Goal: Navigation & Orientation: Find specific page/section

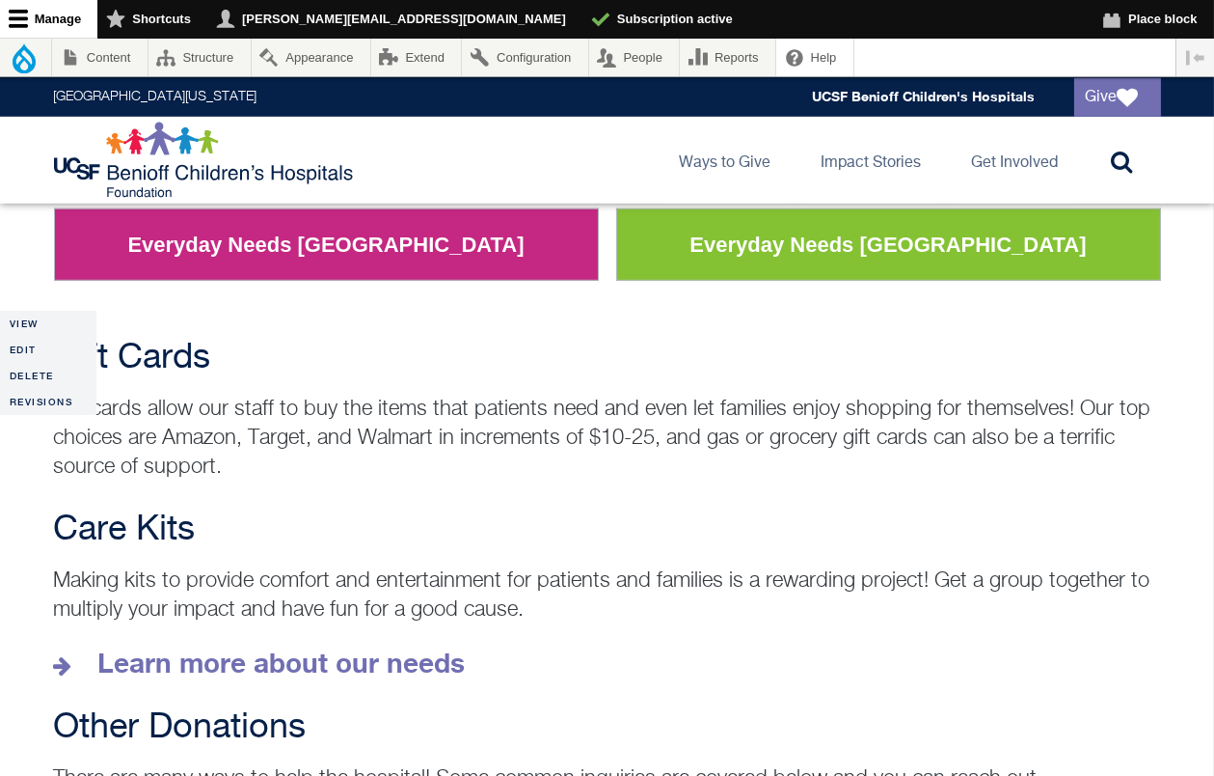
scroll to position [2516, 0]
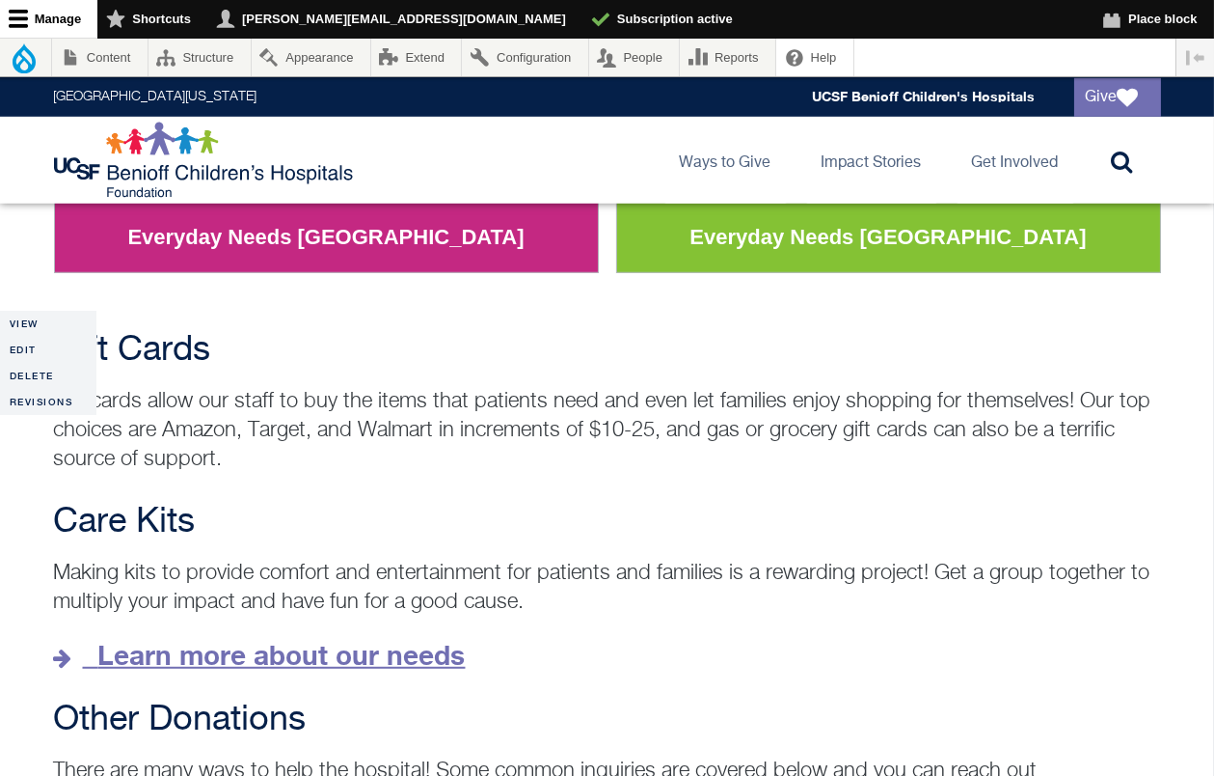
click at [229, 639] on strong "Learn more about our needs" at bounding box center [282, 655] width 368 height 32
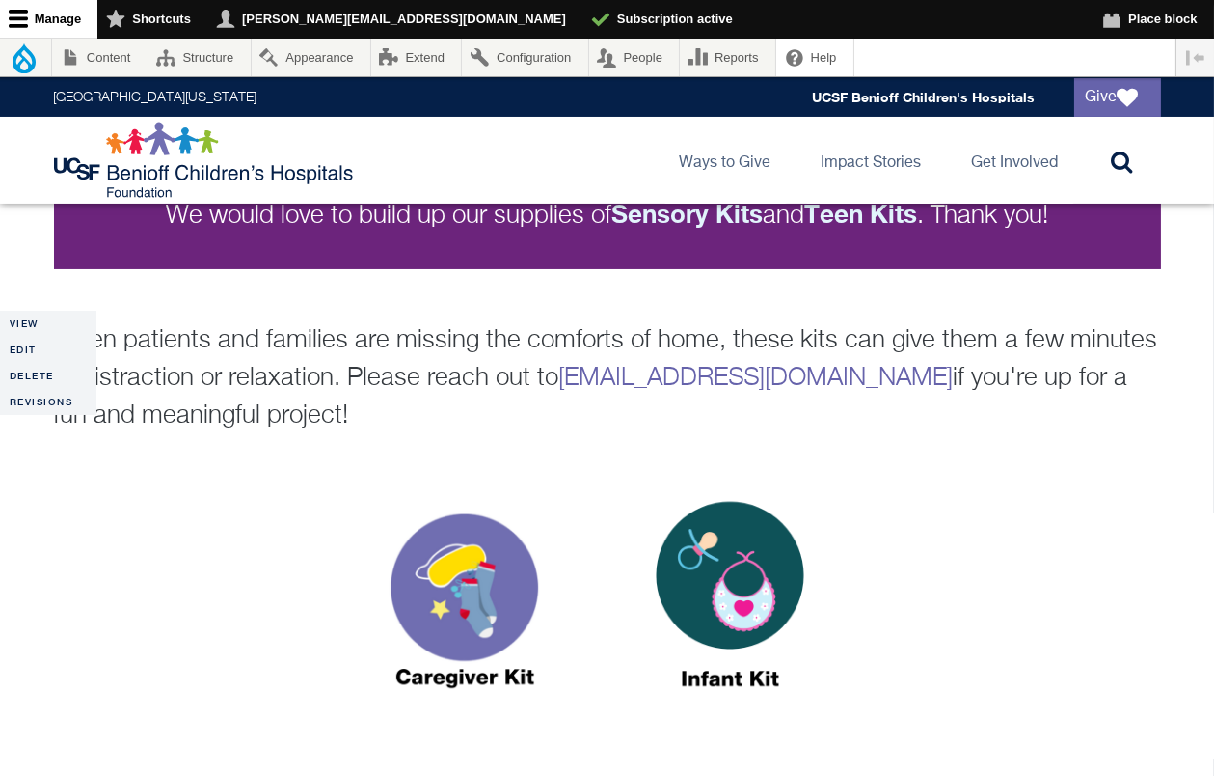
scroll to position [699, 0]
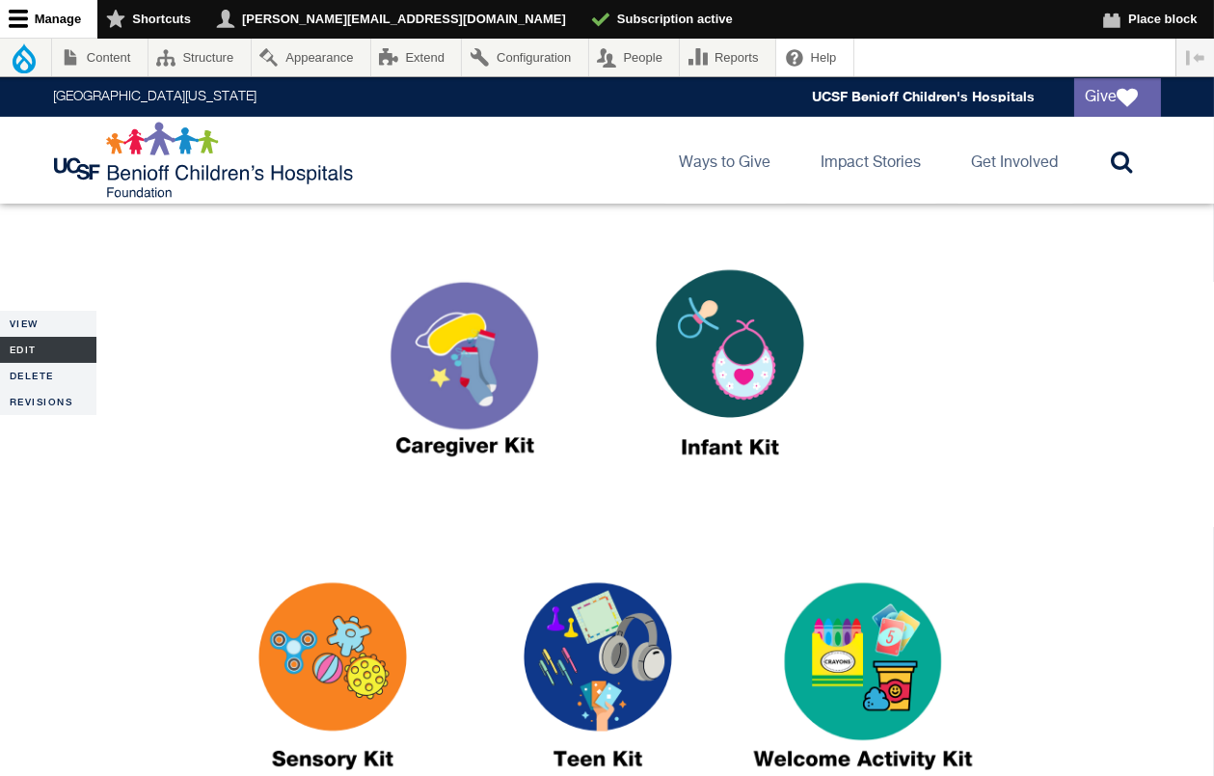
click at [41, 353] on link "Edit" at bounding box center [48, 350] width 96 height 26
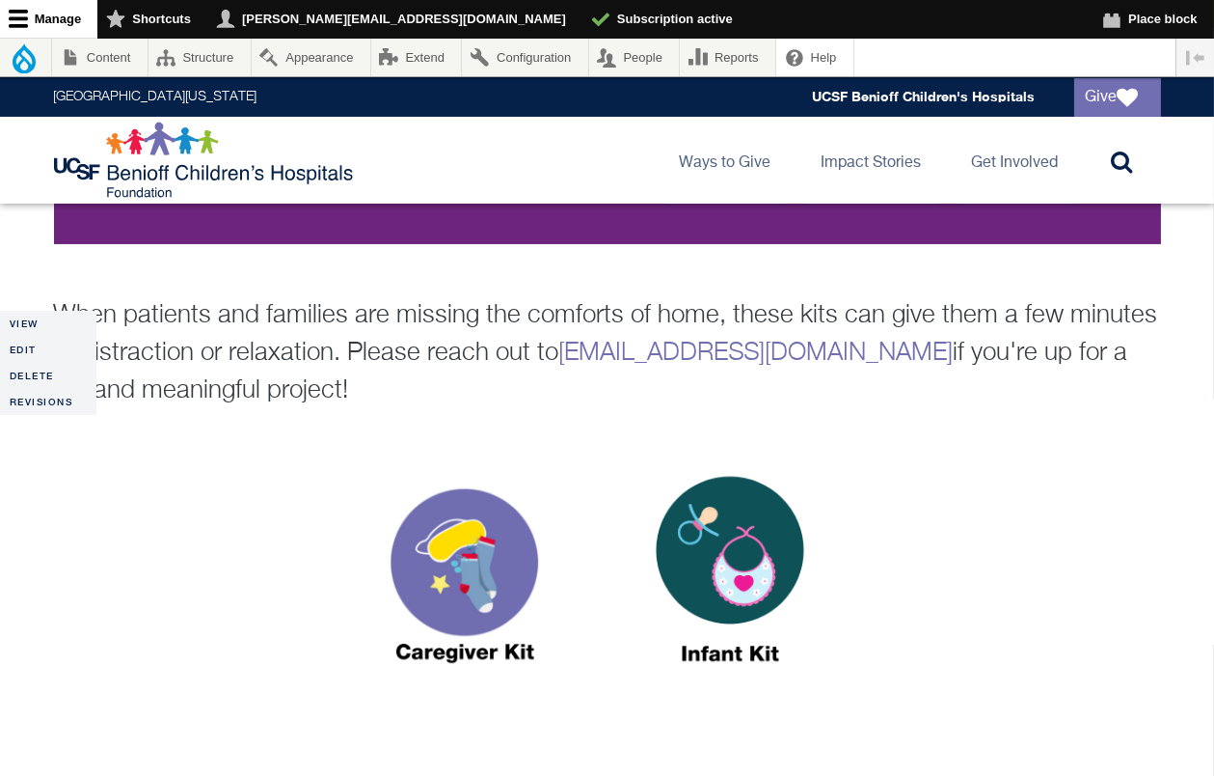
scroll to position [703, 0]
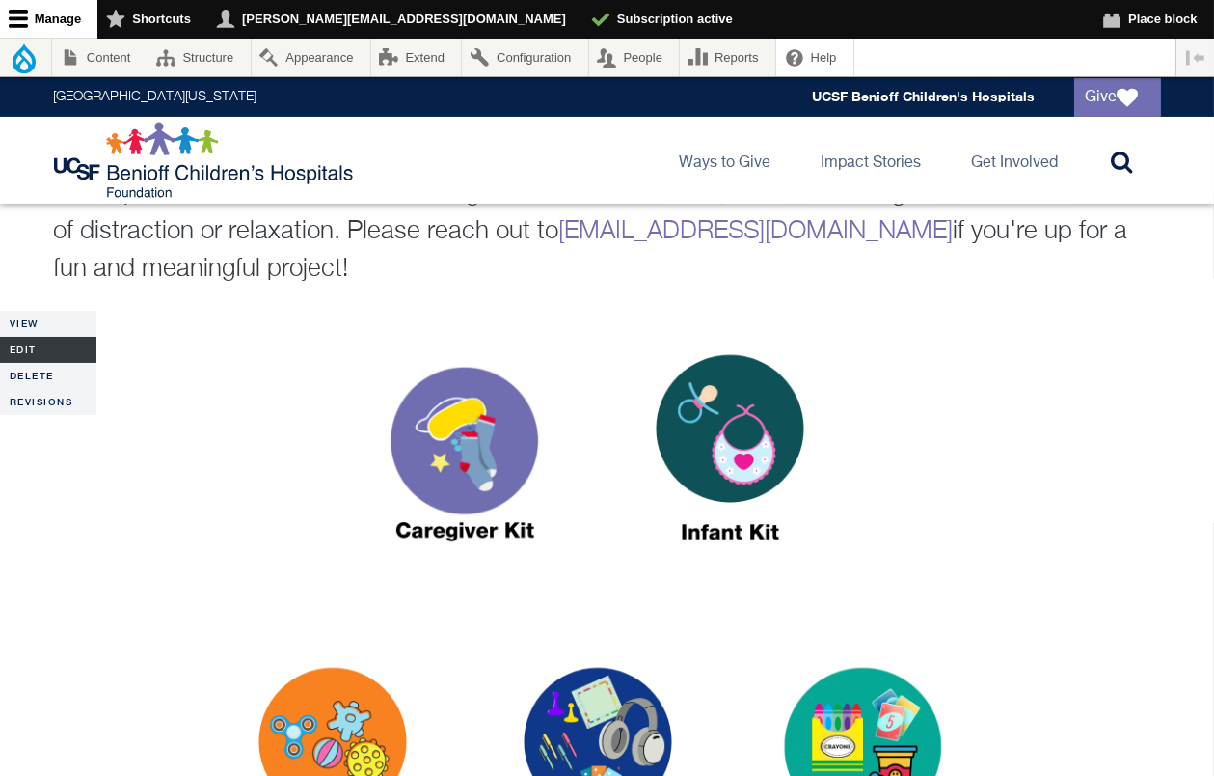
click at [56, 347] on link "Edit" at bounding box center [48, 350] width 96 height 26
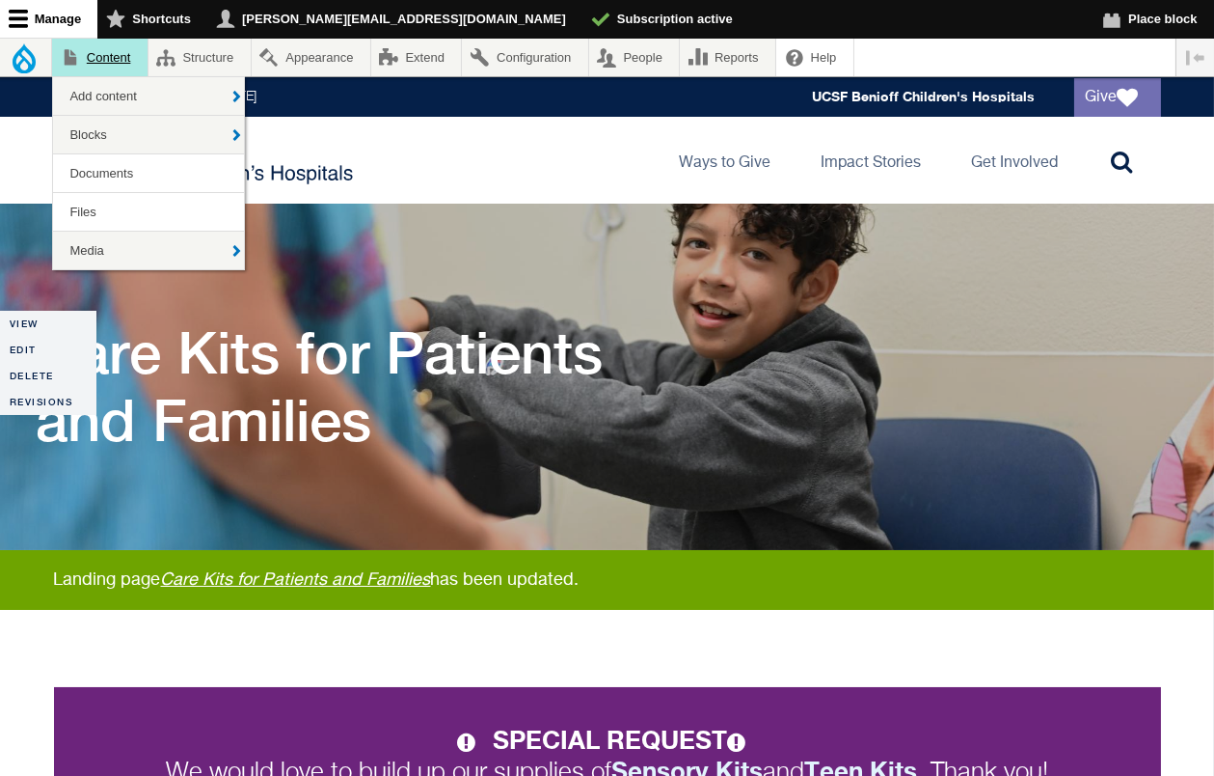
click at [113, 63] on link "Content" at bounding box center [99, 58] width 95 height 38
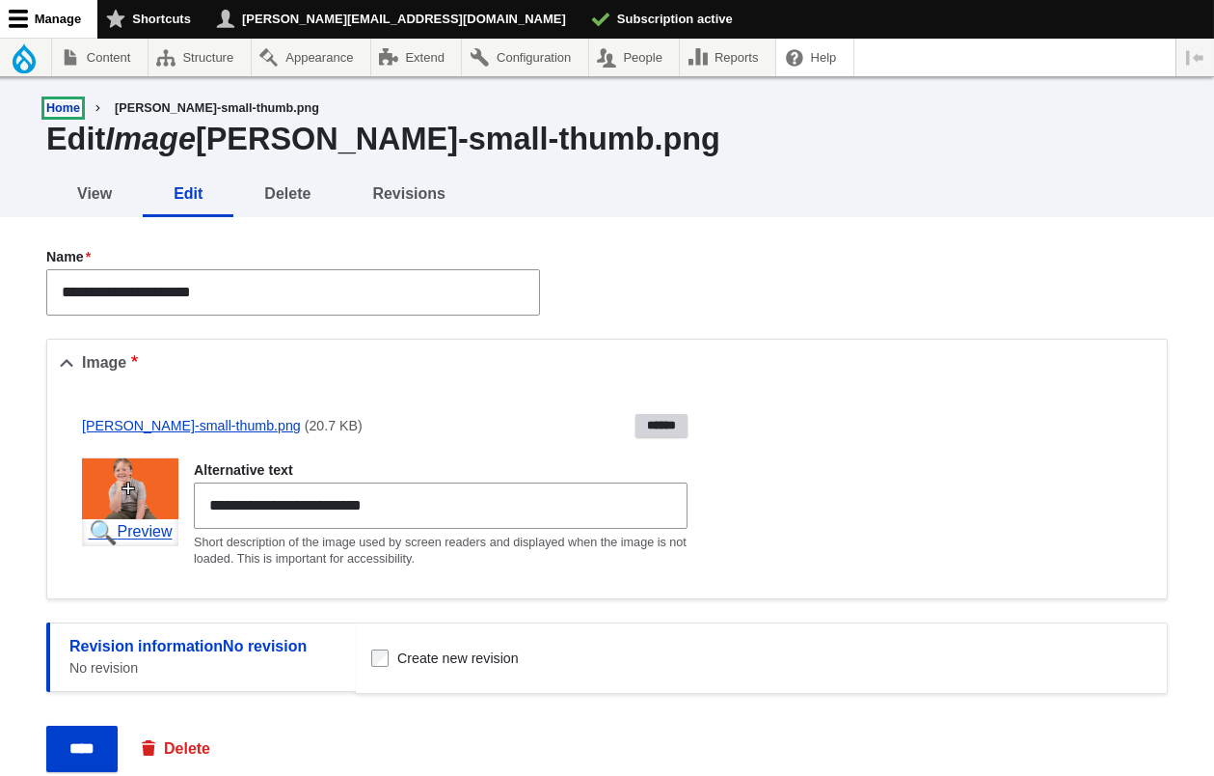
click at [68, 107] on link "Home" at bounding box center [63, 108] width 34 height 14
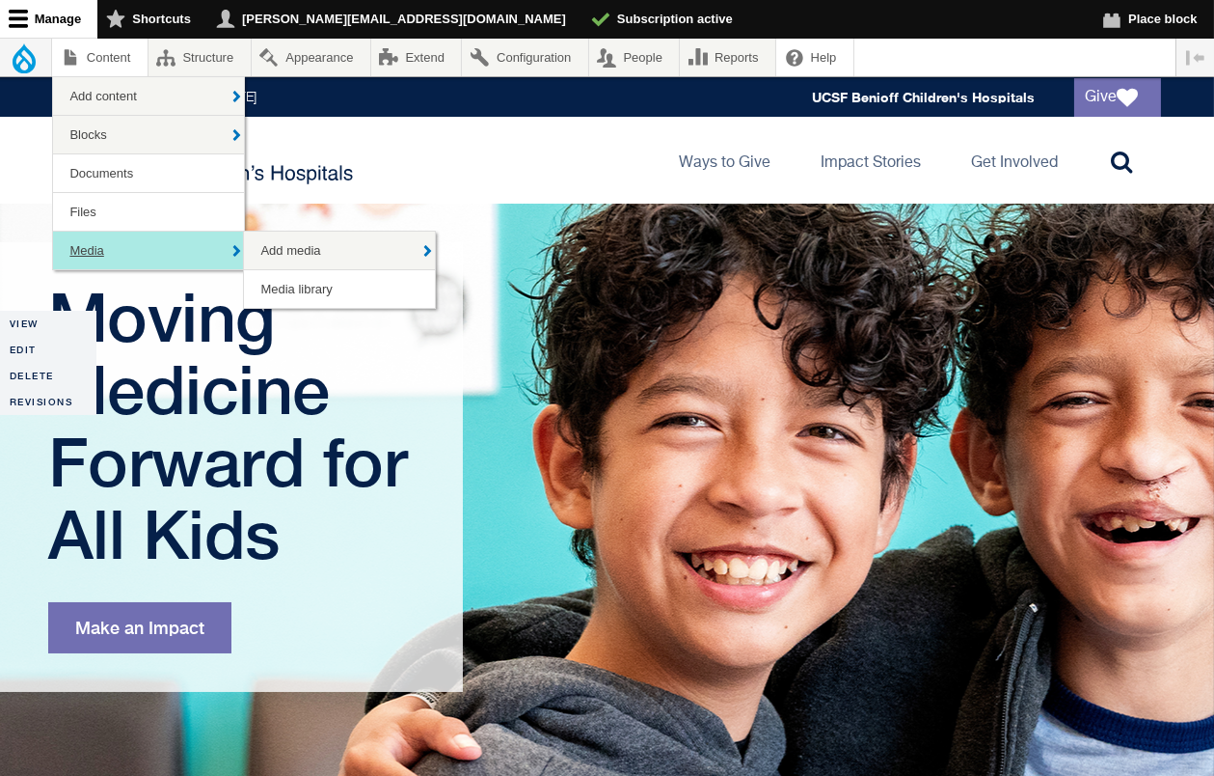
click at [84, 254] on link "Media" at bounding box center [148, 251] width 191 height 38
